Goal: Task Accomplishment & Management: Use online tool/utility

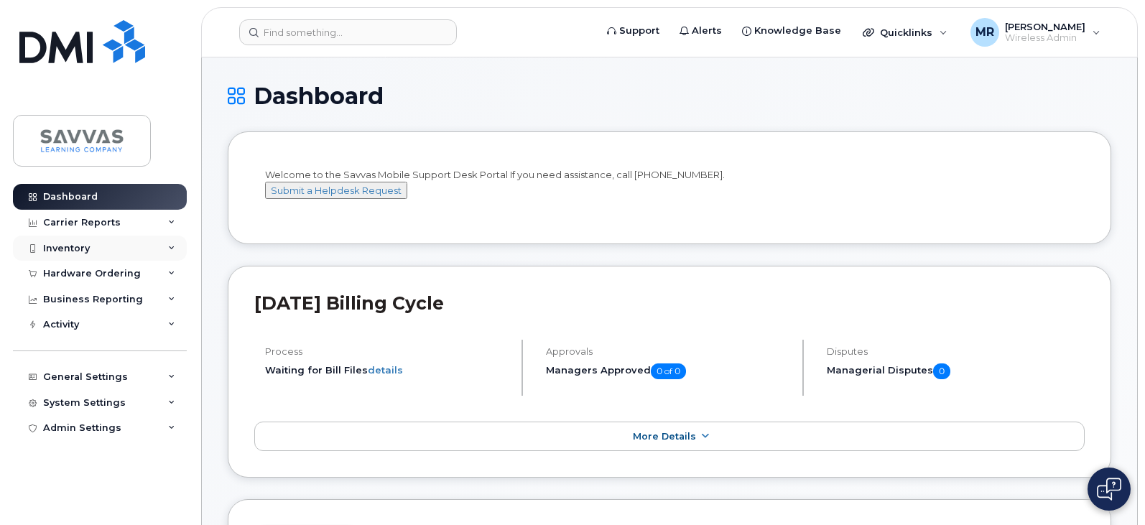
click at [110, 254] on div "Inventory" at bounding box center [100, 249] width 174 height 26
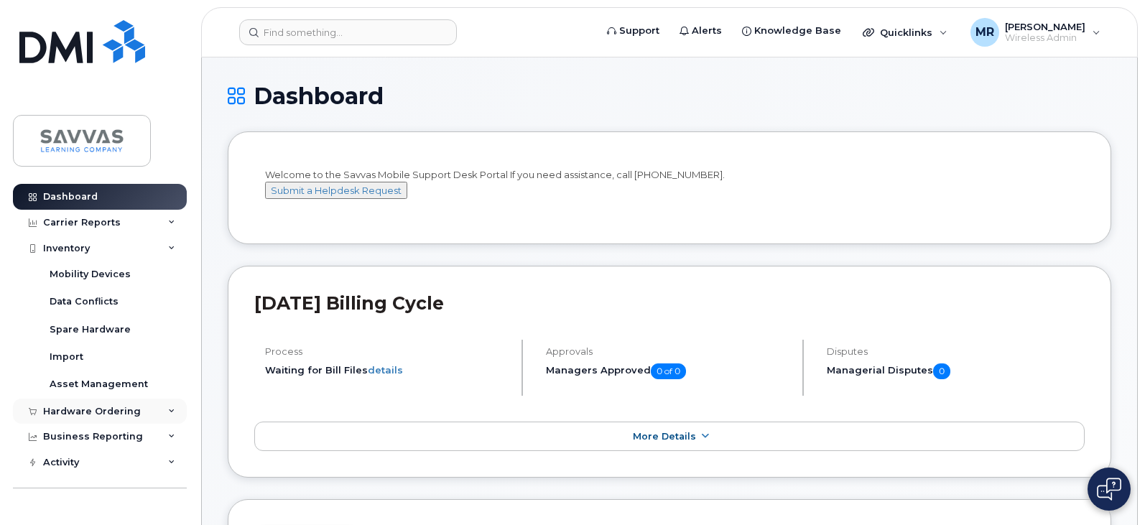
click at [159, 412] on div "Hardware Ordering" at bounding box center [100, 412] width 174 height 26
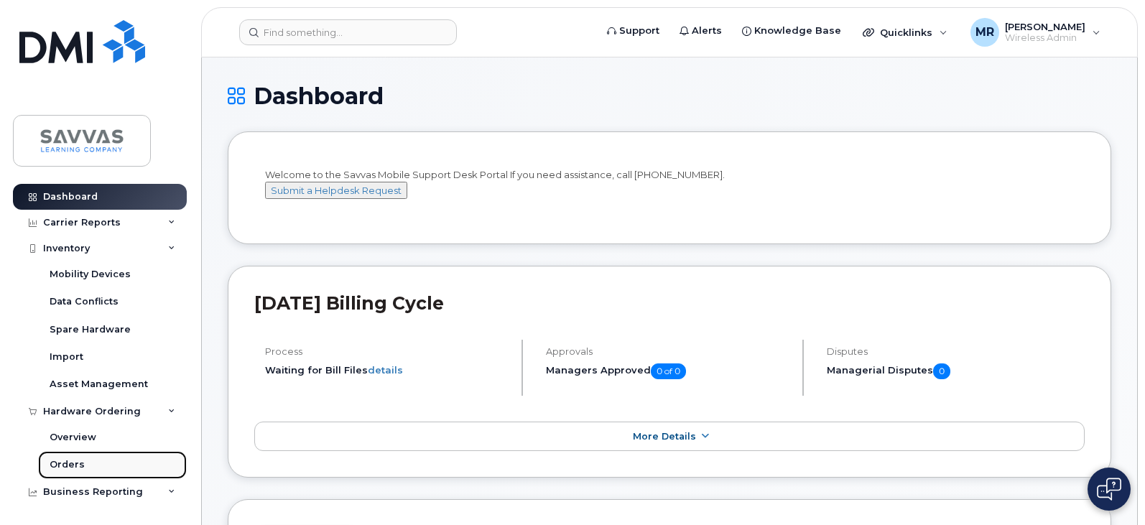
click at [98, 458] on link "Orders" at bounding box center [112, 464] width 149 height 27
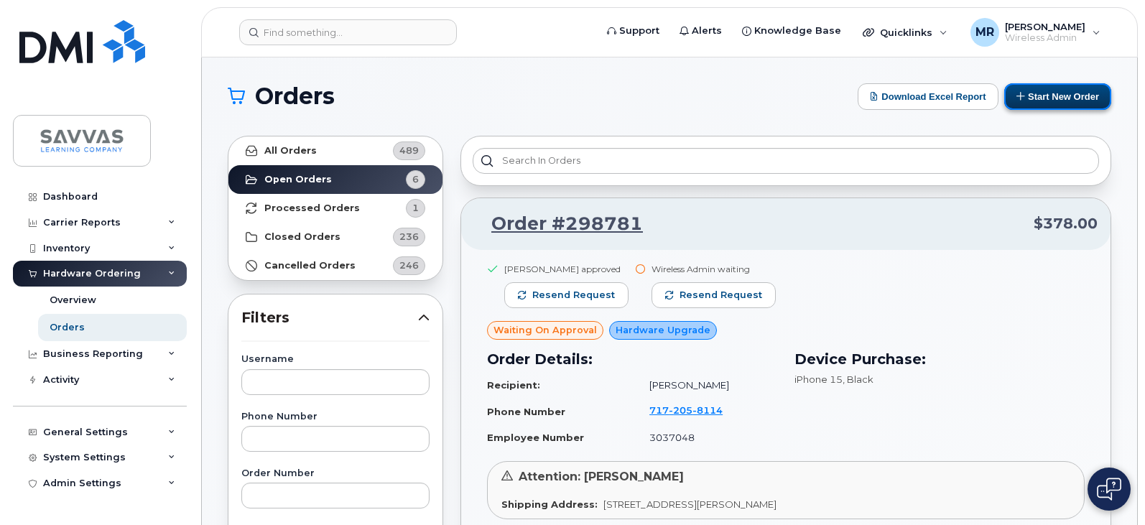
click at [1051, 95] on button "Start New Order" at bounding box center [1057, 96] width 107 height 27
click at [1076, 96] on button "Start New Order" at bounding box center [1057, 96] width 107 height 27
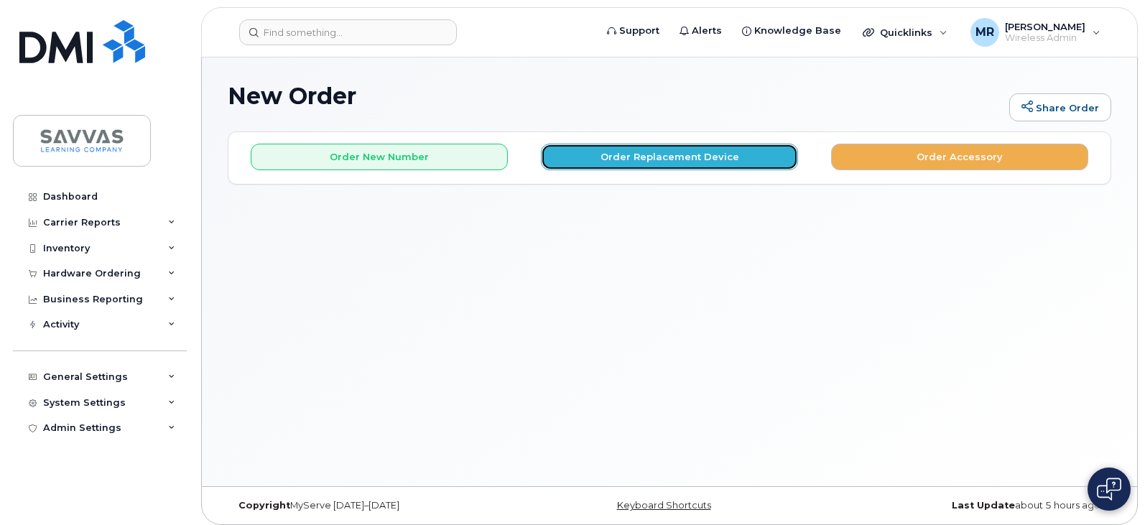
click at [652, 164] on button "Order Replacement Device" at bounding box center [669, 157] width 257 height 27
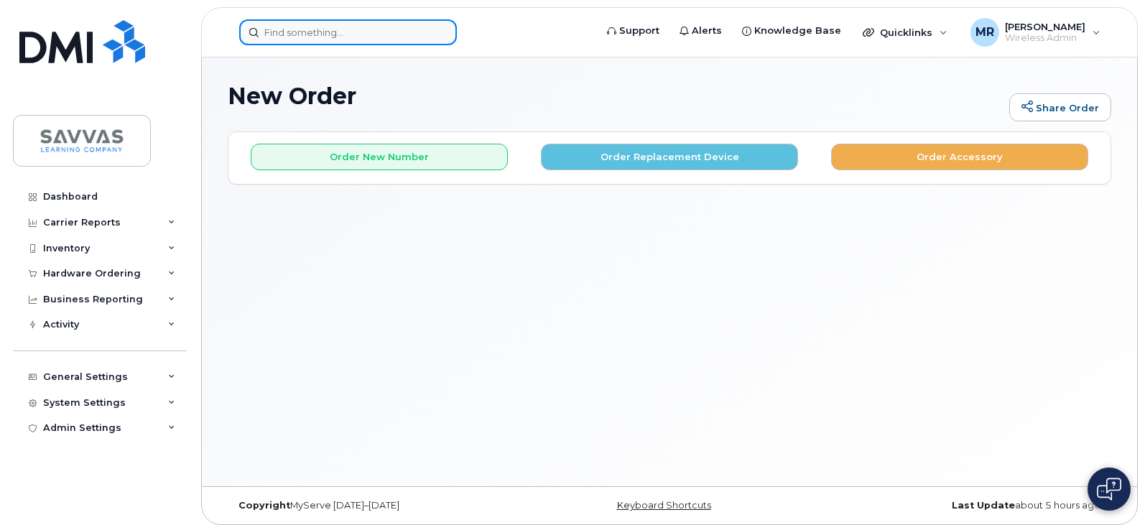
click at [332, 40] on input at bounding box center [348, 32] width 218 height 26
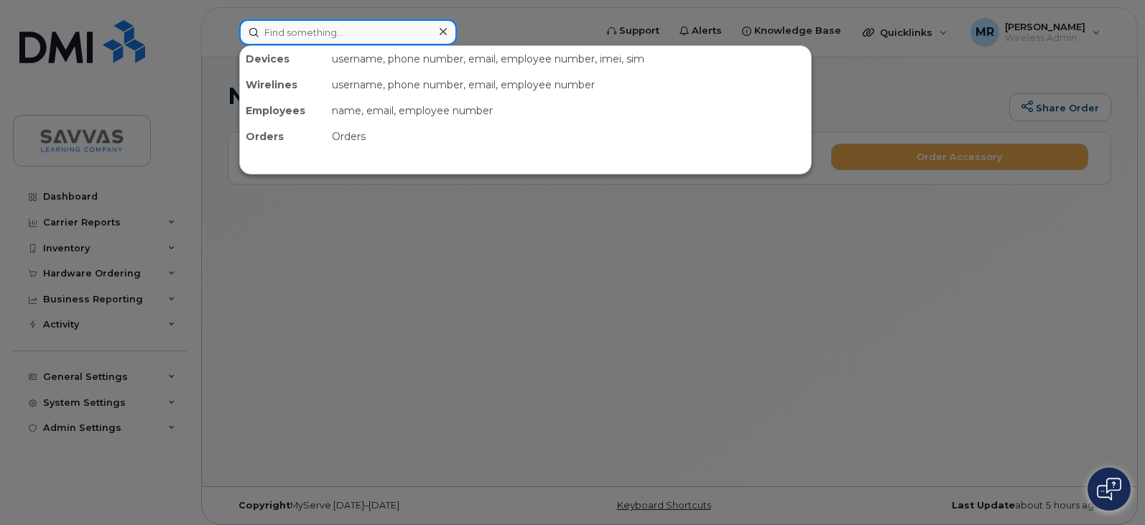
click at [370, 33] on input at bounding box center [348, 32] width 218 height 26
paste input "[PERSON_NAME]"
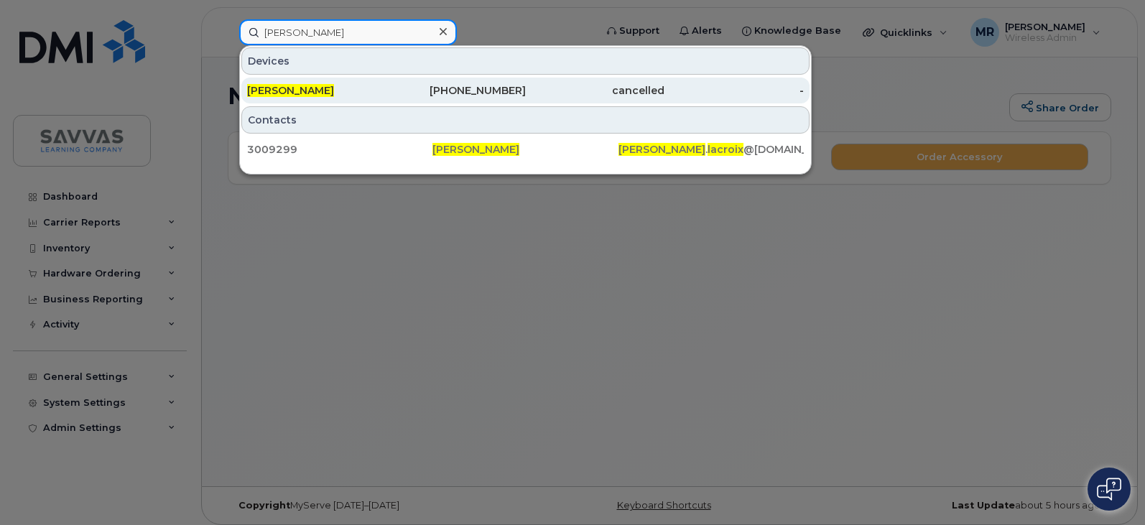
type input "[PERSON_NAME]"
click at [397, 92] on div "[PHONE_NUMBER]" at bounding box center [455, 90] width 139 height 14
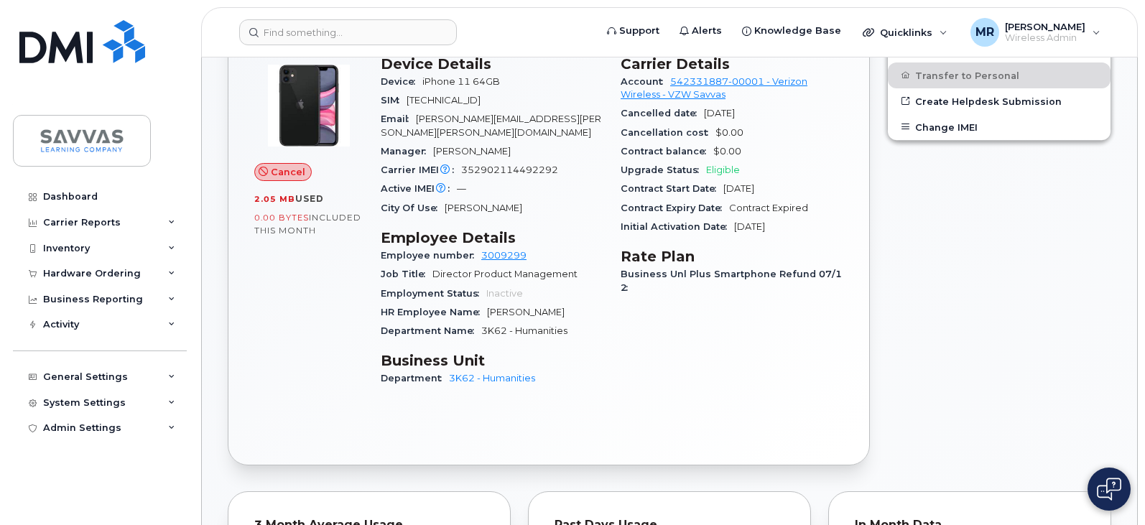
scroll to position [359, 0]
